Goal: Use online tool/utility

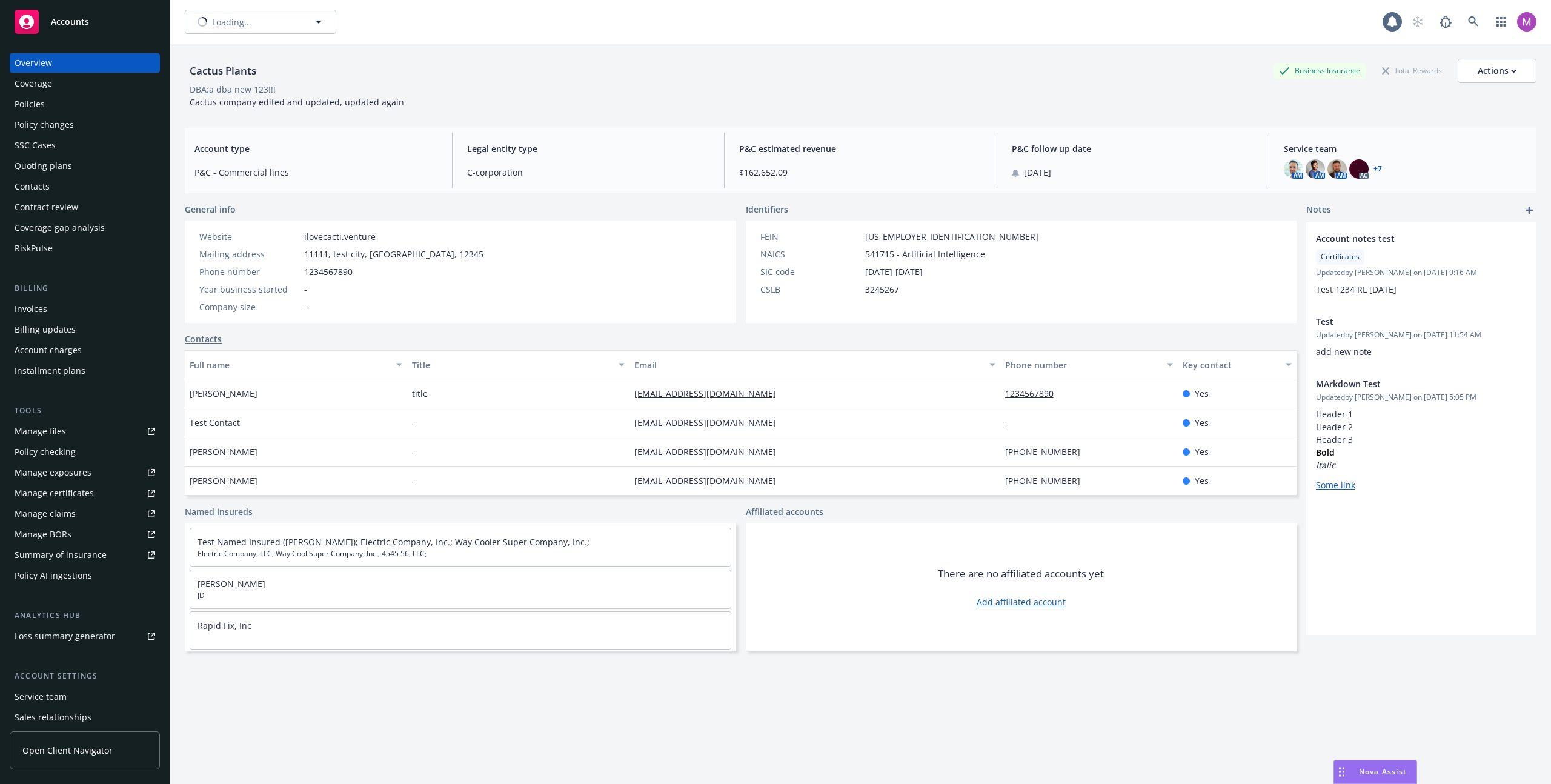
click at [1383, 773] on span "Nova Assist" at bounding box center [1383, 772] width 48 height 11
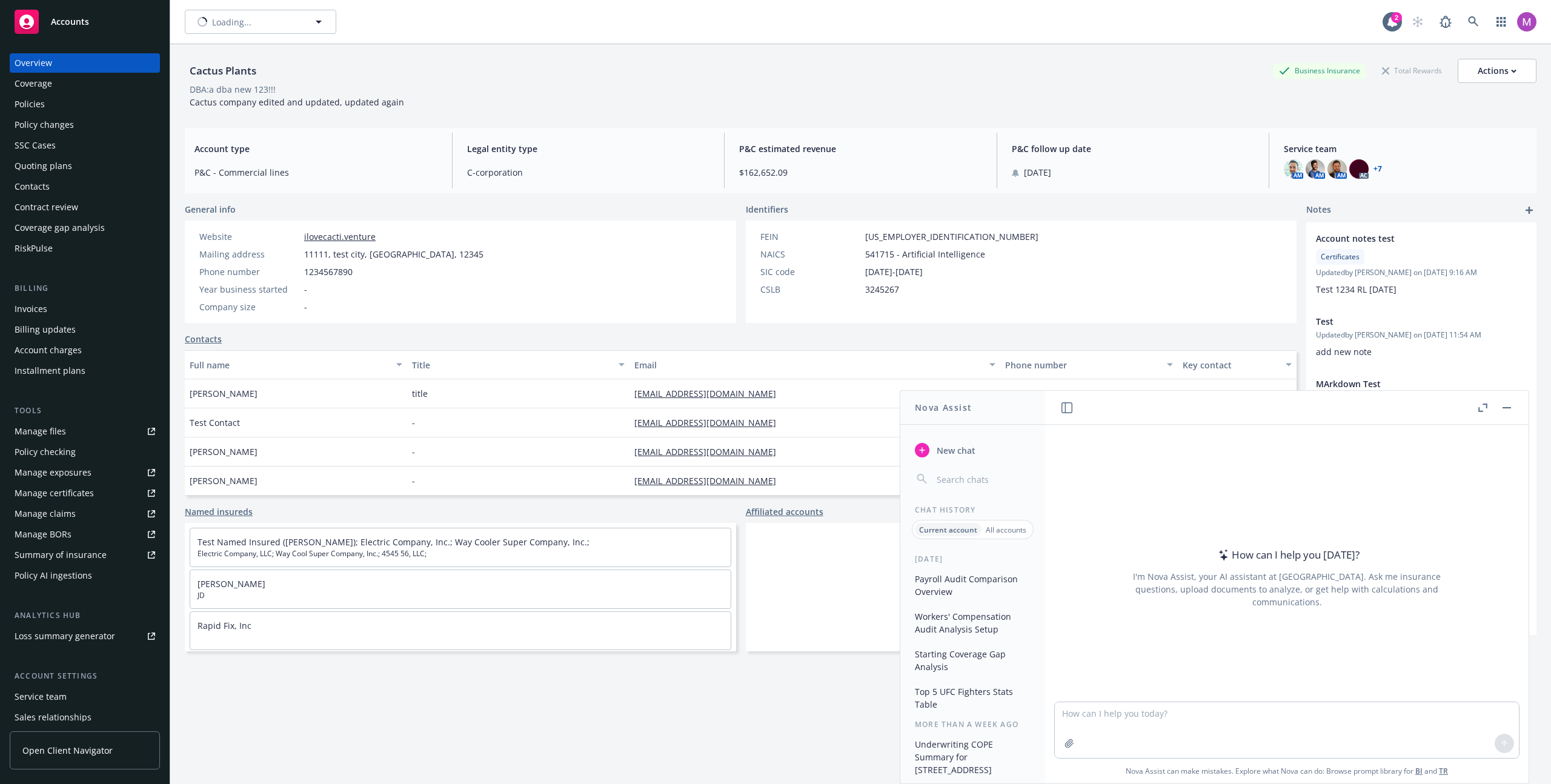
click at [1032, 585] on div "Payroll Audit Comparison Overview Workers' Compensation Audit Analysis Setup St…" at bounding box center [972, 641] width 145 height 146
click at [1001, 583] on button "Payroll Audit Comparison Overview" at bounding box center [972, 584] width 125 height 33
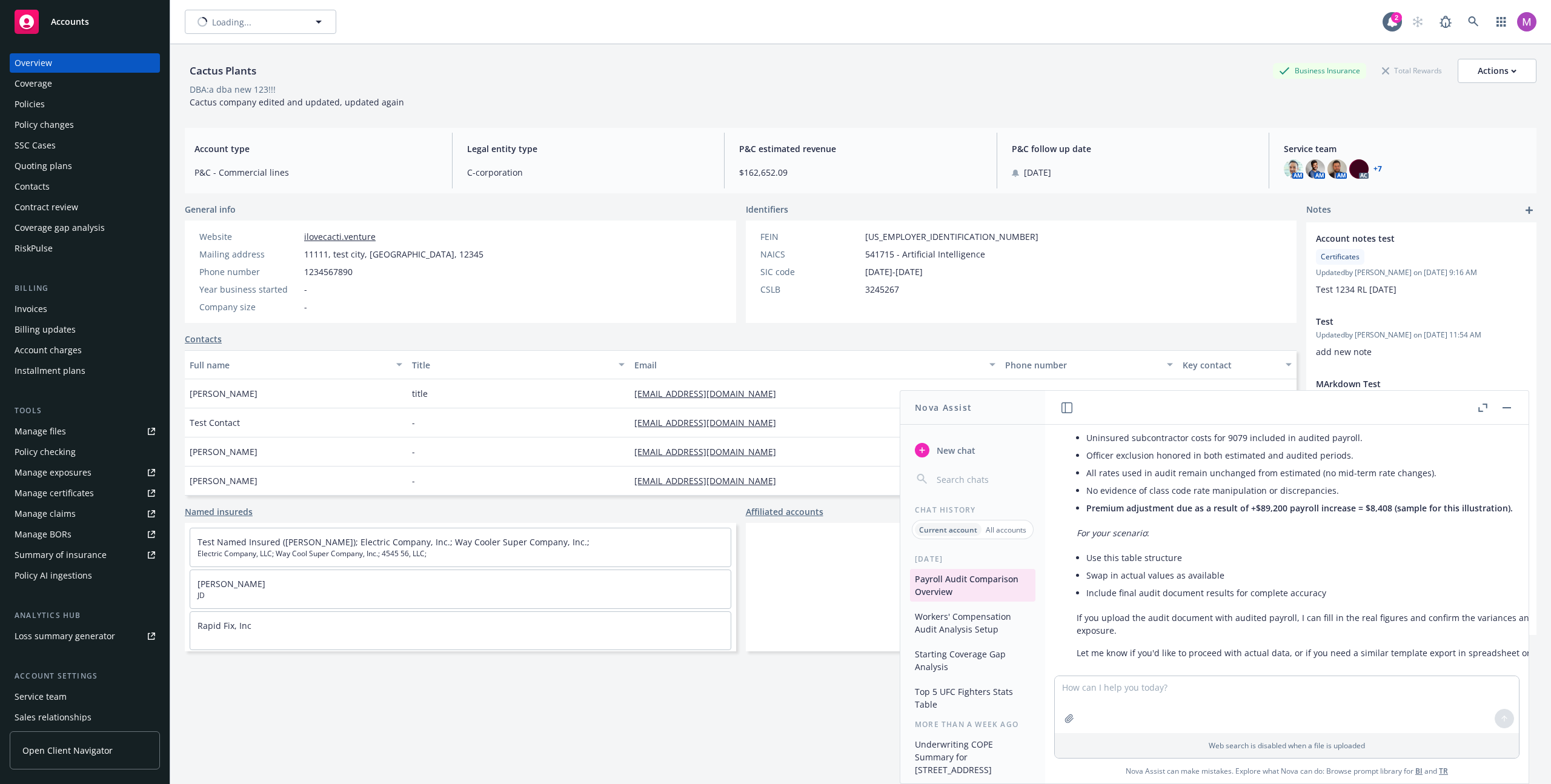
scroll to position [1025, 0]
click at [978, 622] on button "Workers' Compensation Audit Analysis Setup" at bounding box center [972, 622] width 125 height 33
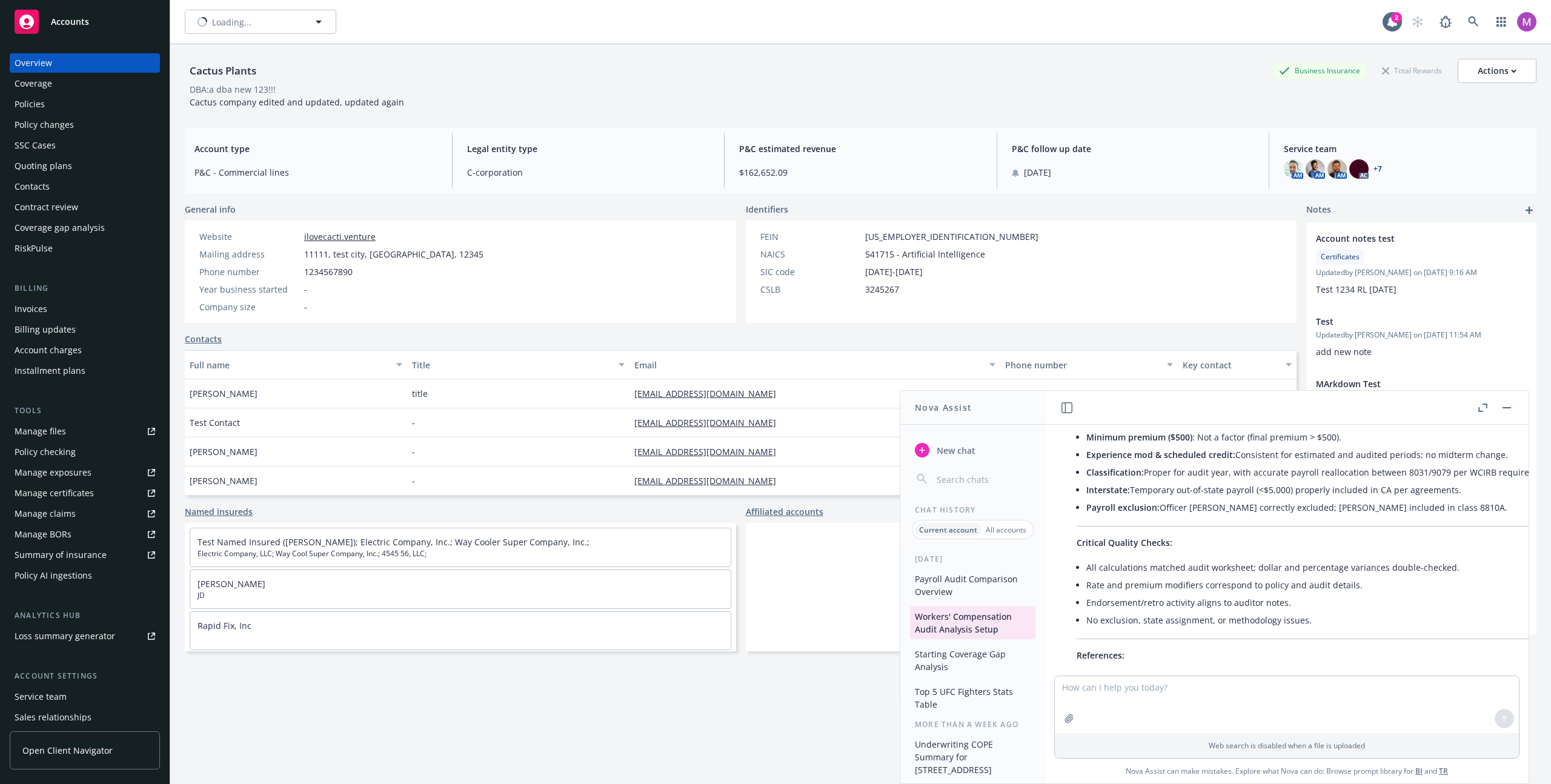
scroll to position [0, 0]
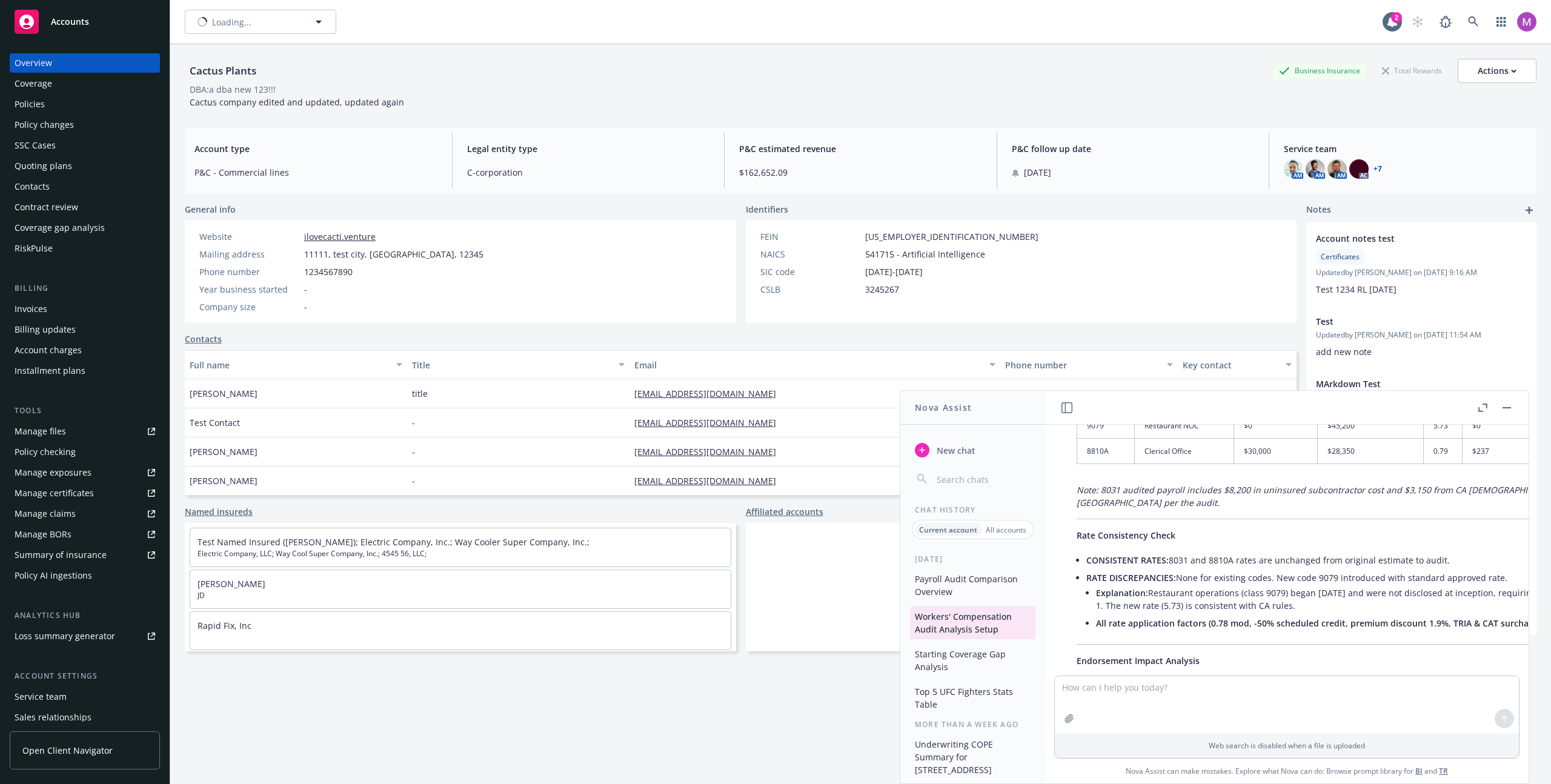
click at [970, 660] on button "Starting Coverage Gap Analysis" at bounding box center [972, 660] width 125 height 33
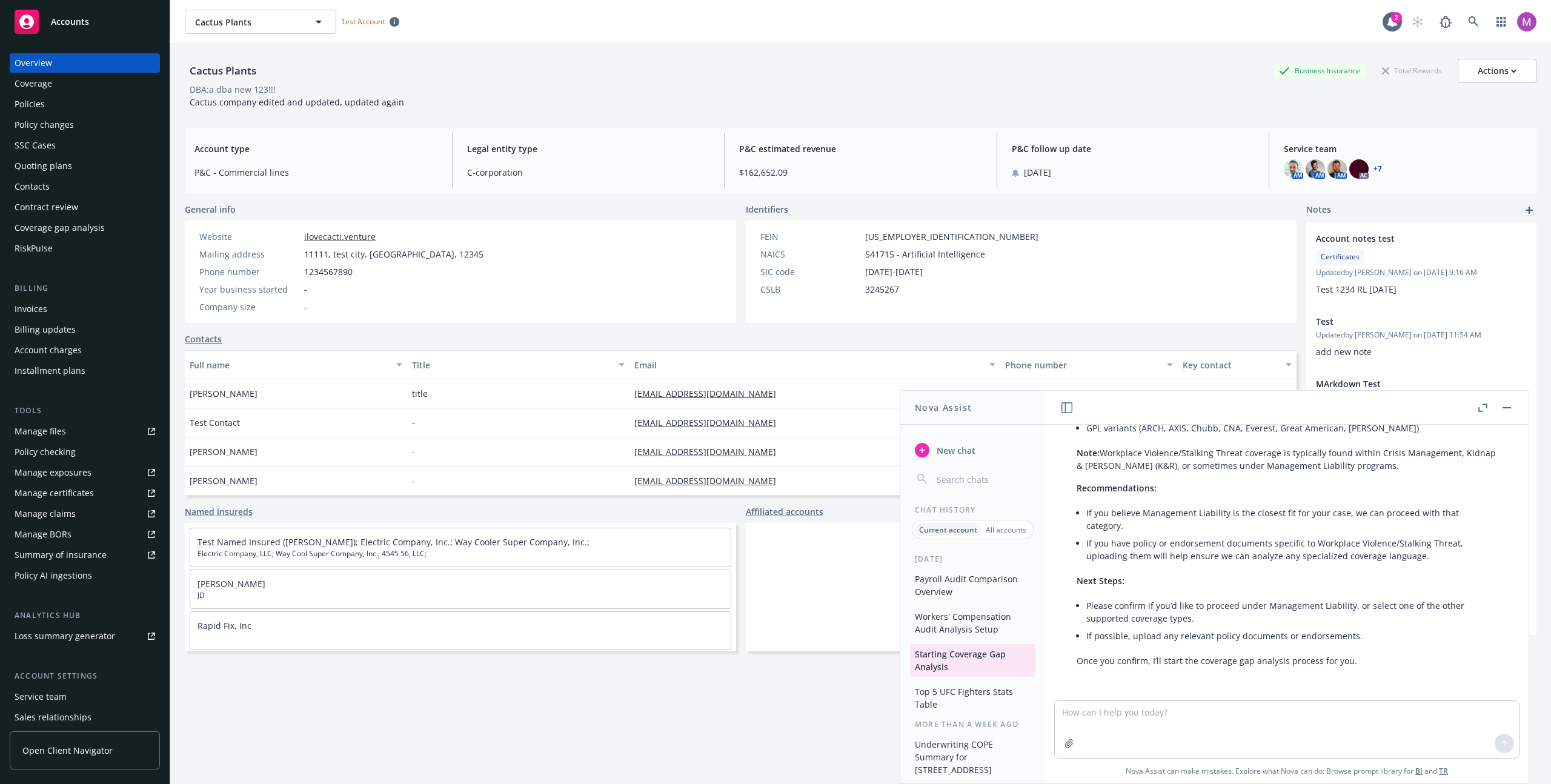
scroll to position [688, 0]
click at [960, 721] on div "More than a week ago" at bounding box center [972, 724] width 145 height 11
click at [1010, 536] on div "Current account All accounts" at bounding box center [972, 530] width 122 height 19
click at [1012, 531] on p "All accounts" at bounding box center [1006, 530] width 41 height 11
click at [921, 531] on p "Current account" at bounding box center [948, 530] width 55 height 11
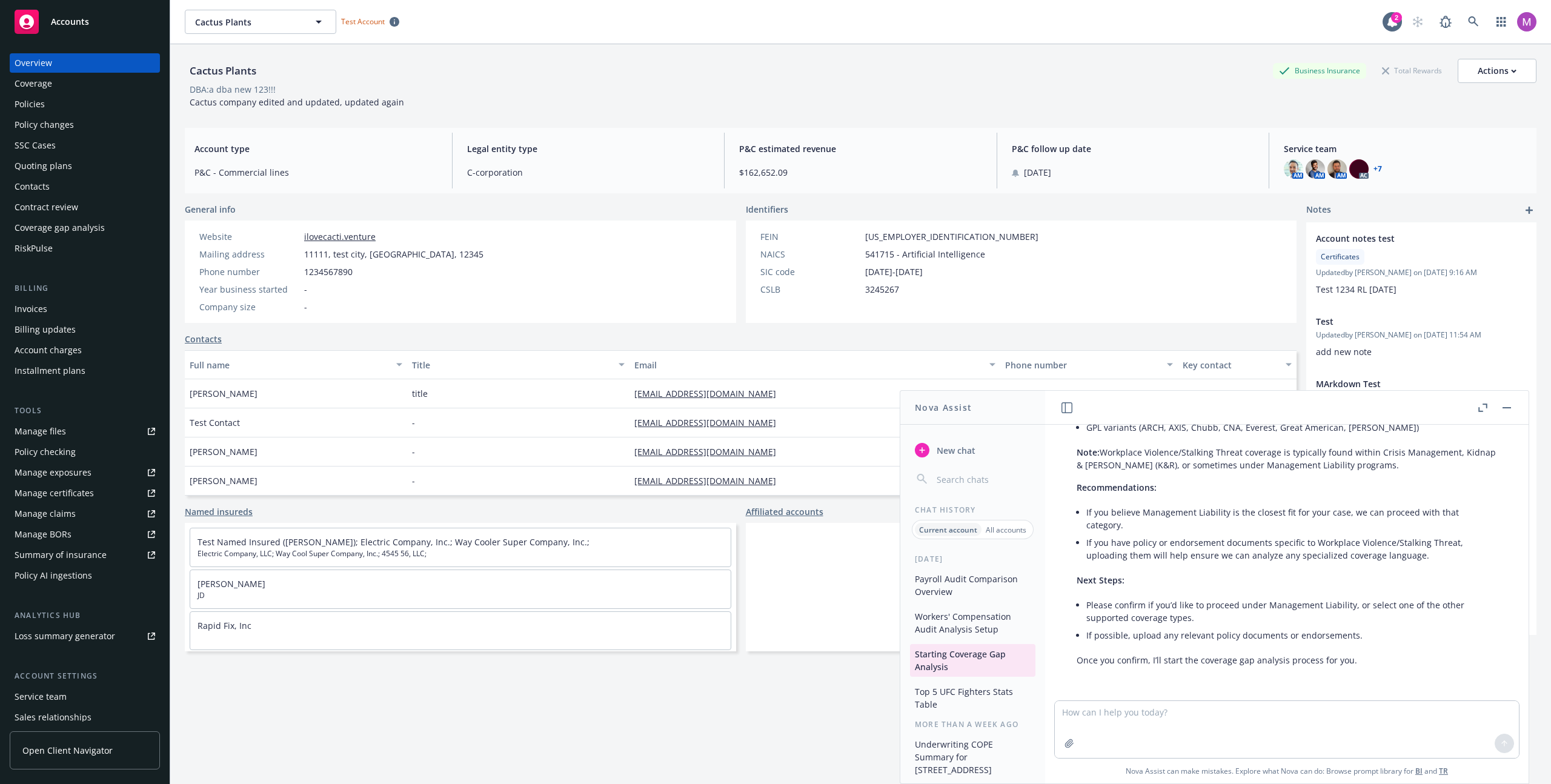
click at [937, 552] on div "New chat Chat History Current account All accounts [DATE] Payroll Audit Compari…" at bounding box center [972, 606] width 145 height 354
click at [949, 574] on button "Payroll Audit Comparison Overview" at bounding box center [972, 584] width 125 height 33
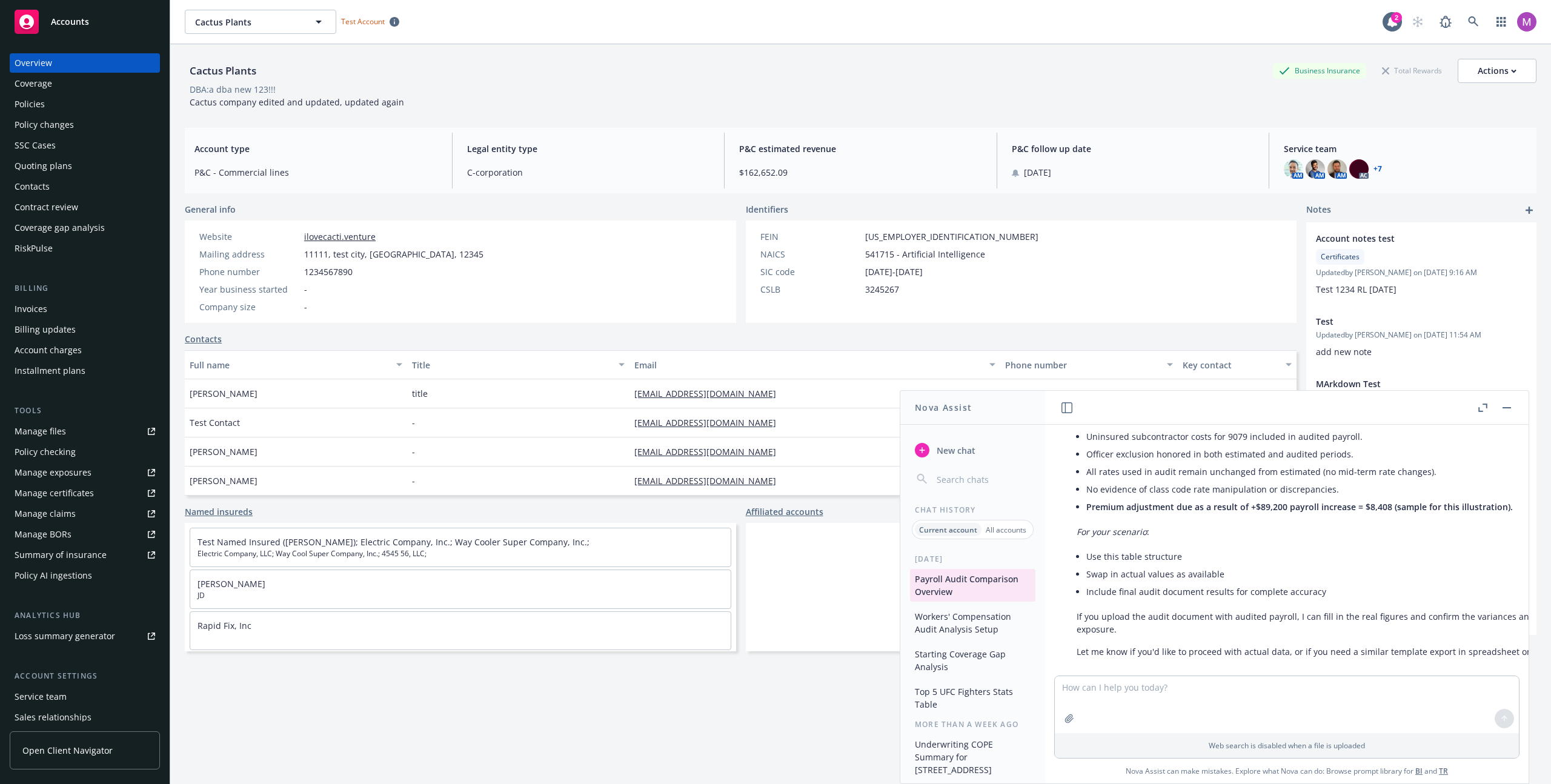
click at [983, 480] on input "button" at bounding box center [982, 479] width 96 height 17
click at [1068, 408] on icon "button" at bounding box center [1067, 408] width 11 height 11
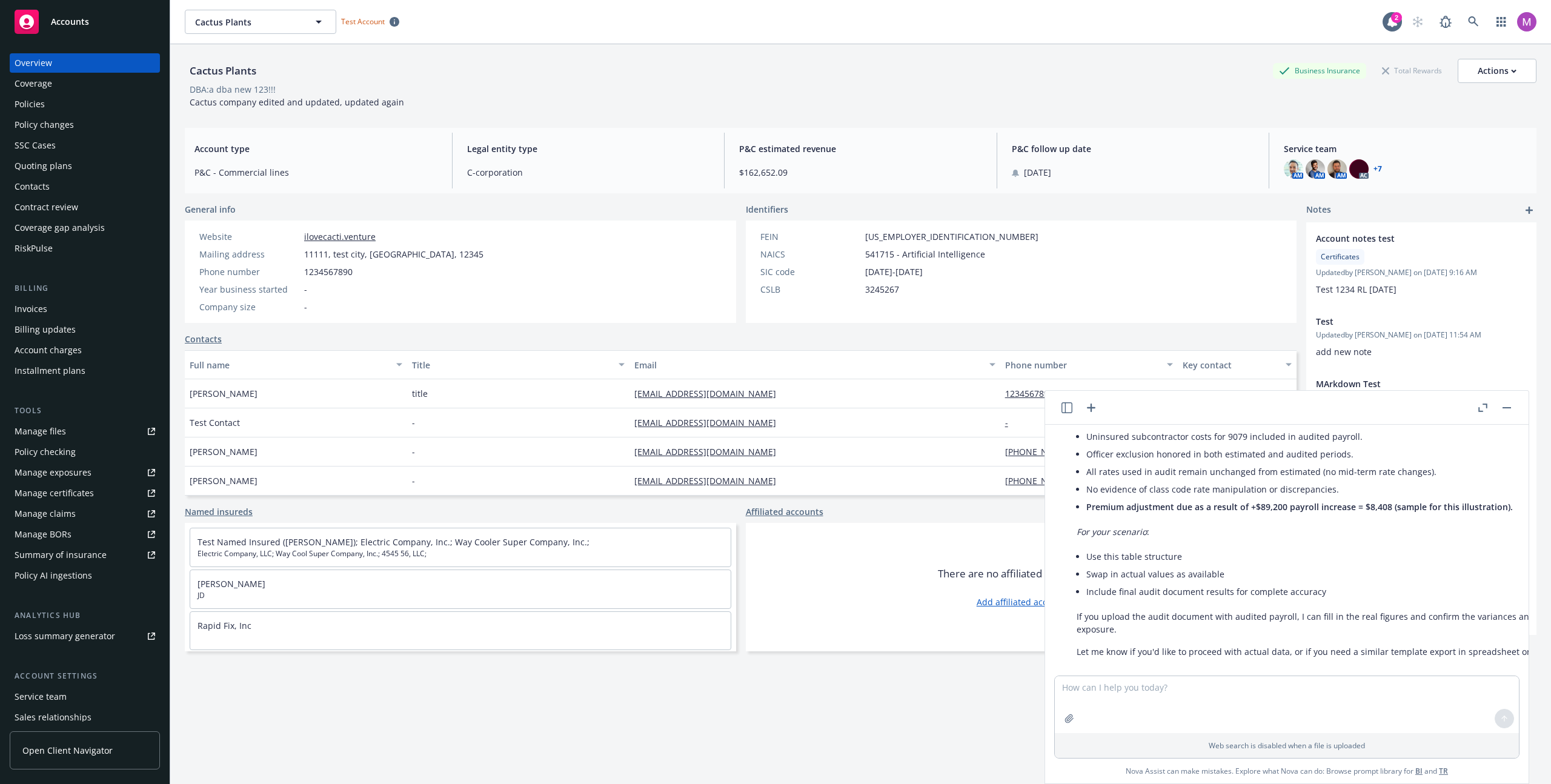
click at [1068, 408] on icon "button" at bounding box center [1067, 408] width 11 height 11
